Goal: Task Accomplishment & Management: Use online tool/utility

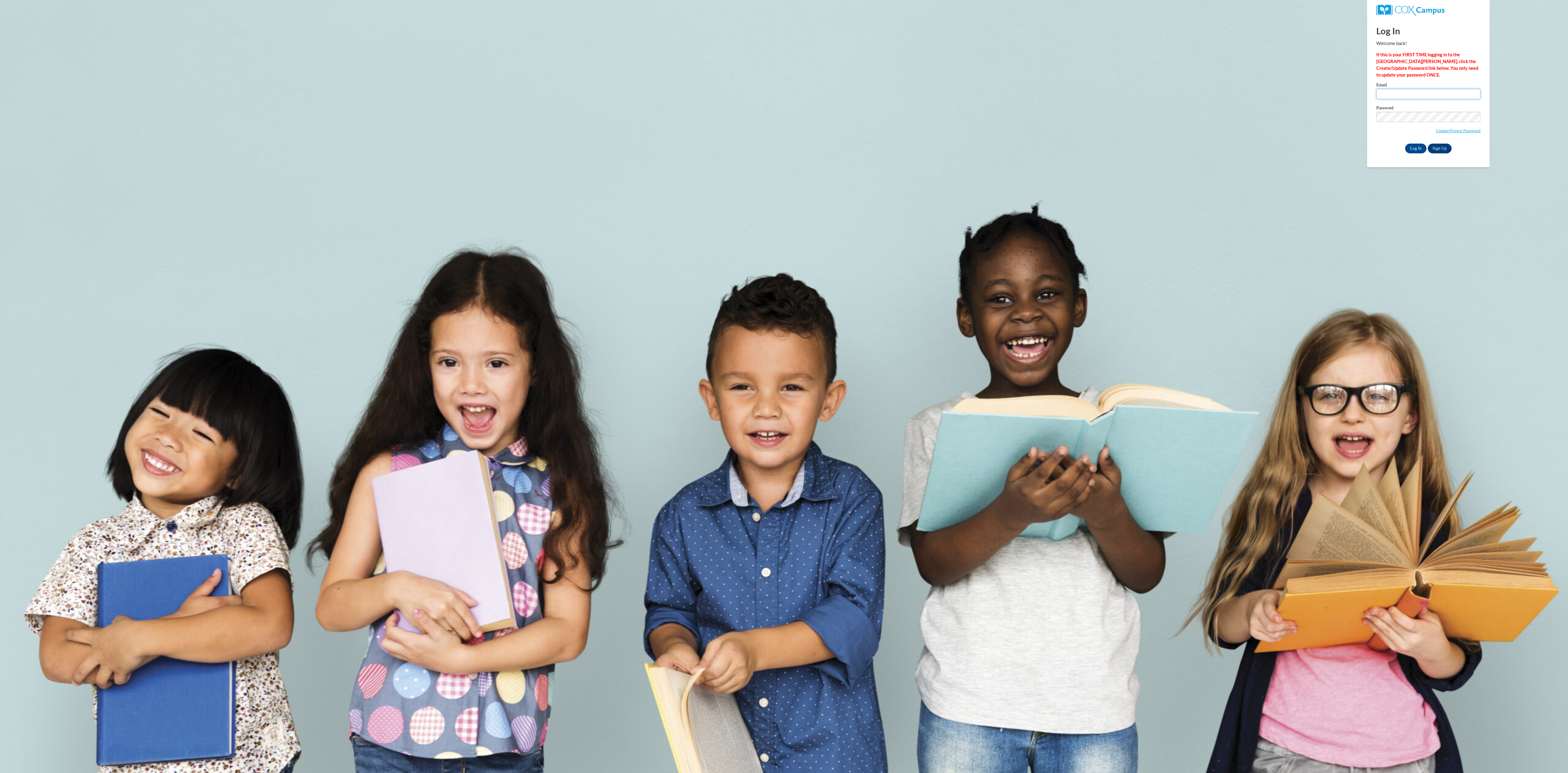
click at [1394, 95] on input "Email" at bounding box center [1428, 94] width 104 height 11
type input "cerezola.brandon@fcboe.org"
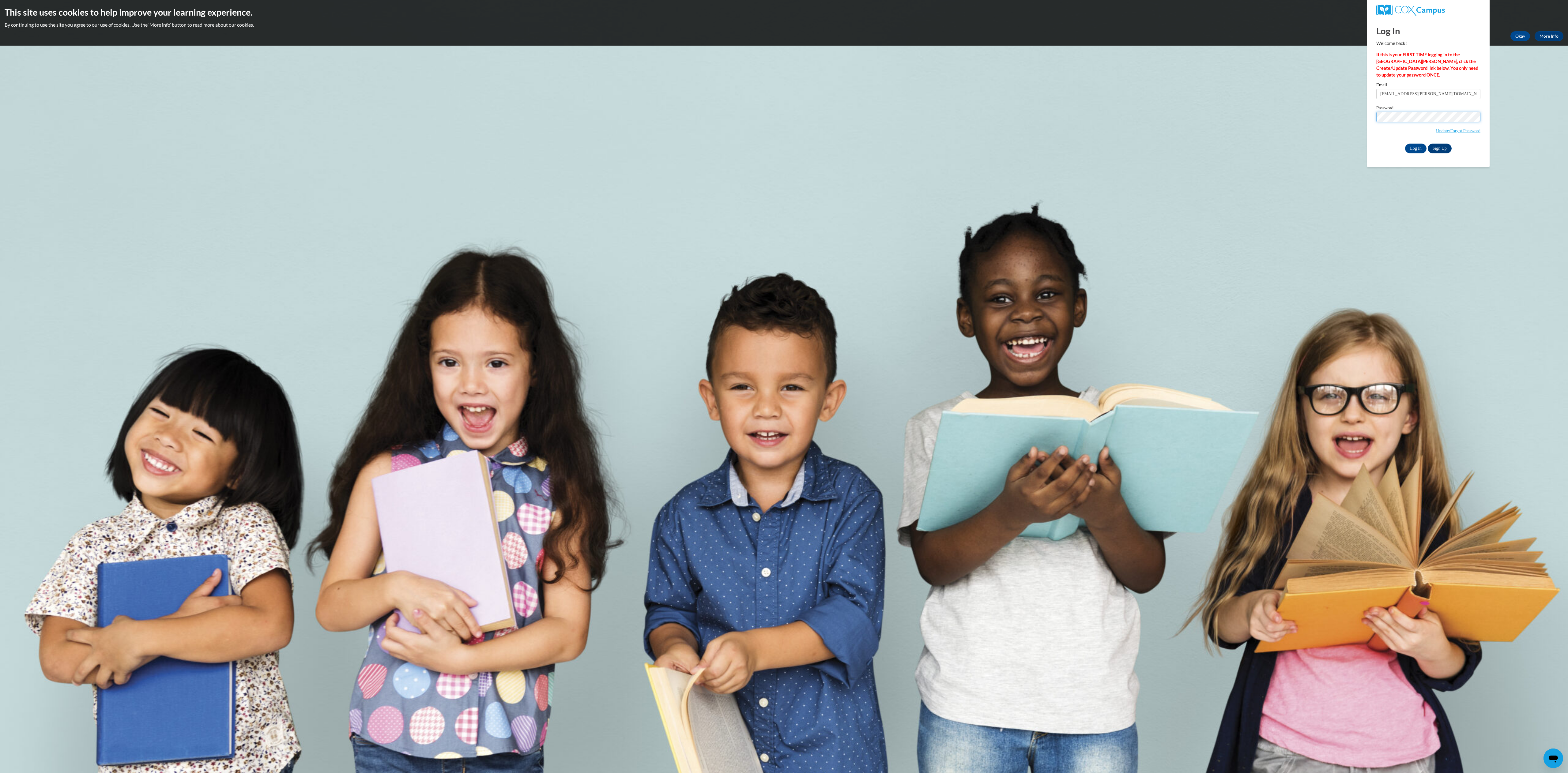
click at [1405, 144] on input "Log In" at bounding box center [1416, 149] width 21 height 10
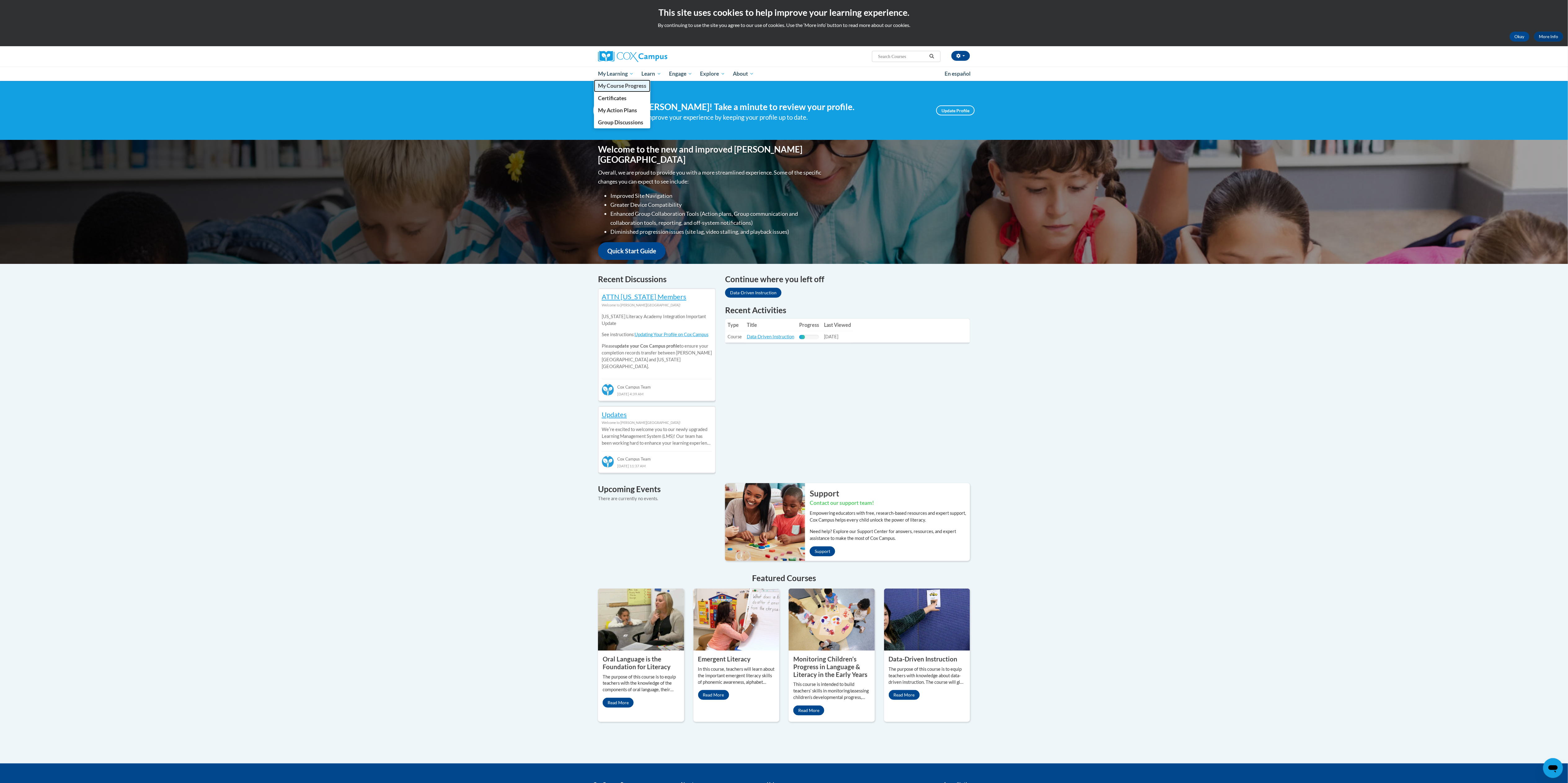
click at [615, 85] on span "My Course Progress" at bounding box center [622, 85] width 48 height 6
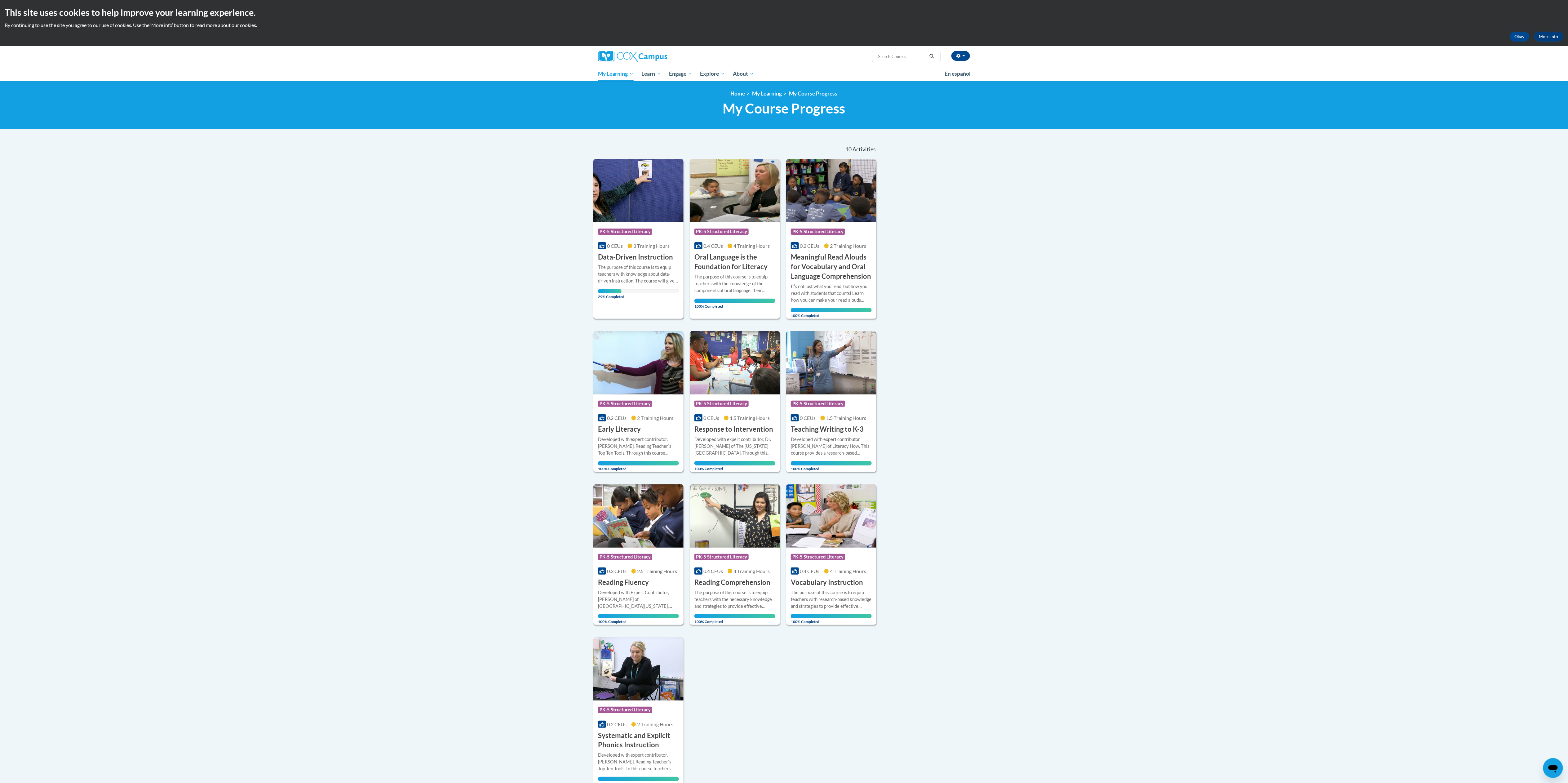
click at [640, 198] on img at bounding box center [638, 190] width 90 height 63
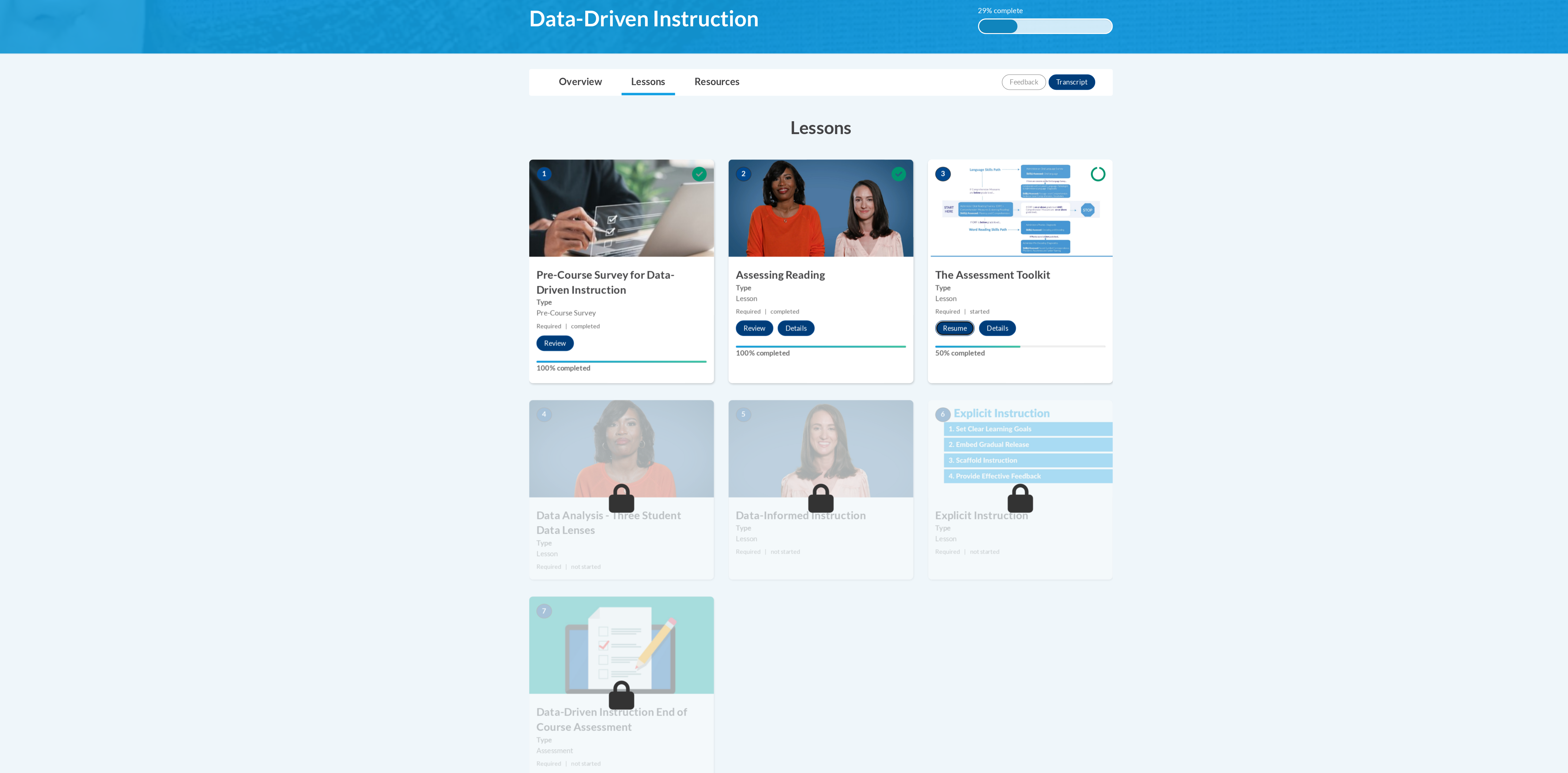
click at [873, 314] on button "Resume" at bounding box center [868, 312] width 25 height 10
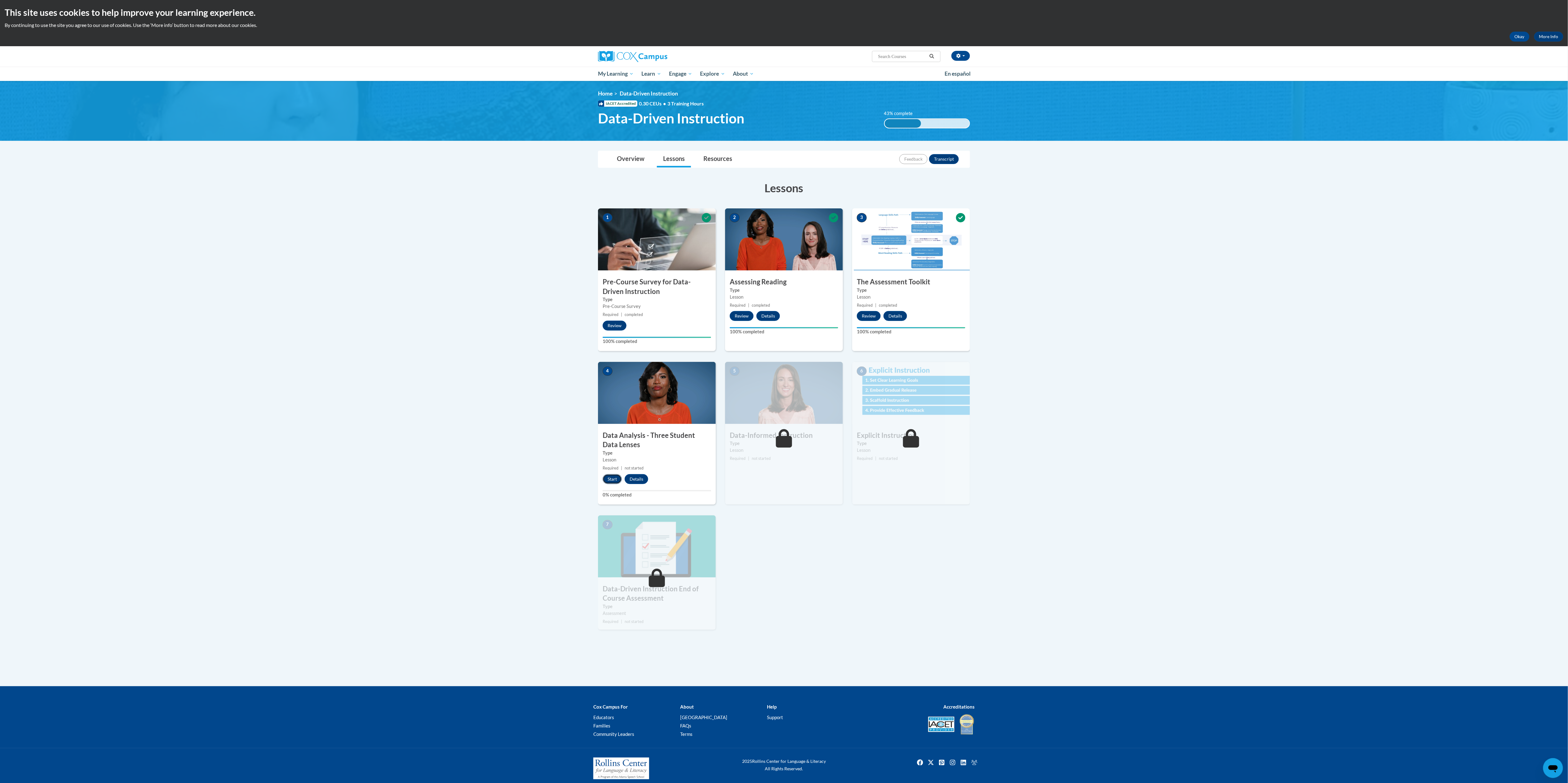
click at [612, 479] on button "Start" at bounding box center [612, 479] width 19 height 10
click at [742, 469] on button "Start" at bounding box center [739, 470] width 19 height 10
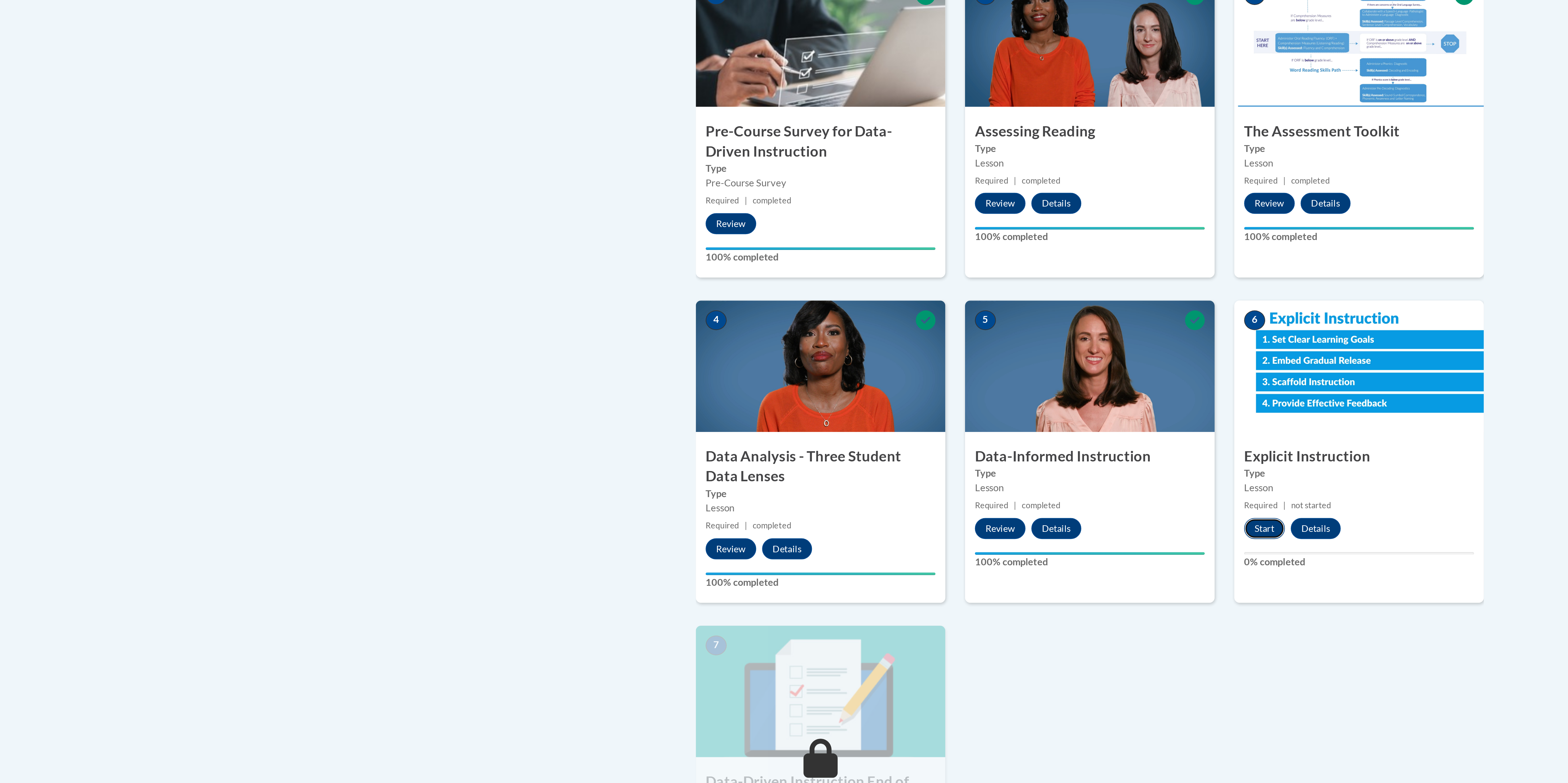
click at [858, 468] on button "Start" at bounding box center [866, 470] width 19 height 10
